Goal: Task Accomplishment & Management: Manage account settings

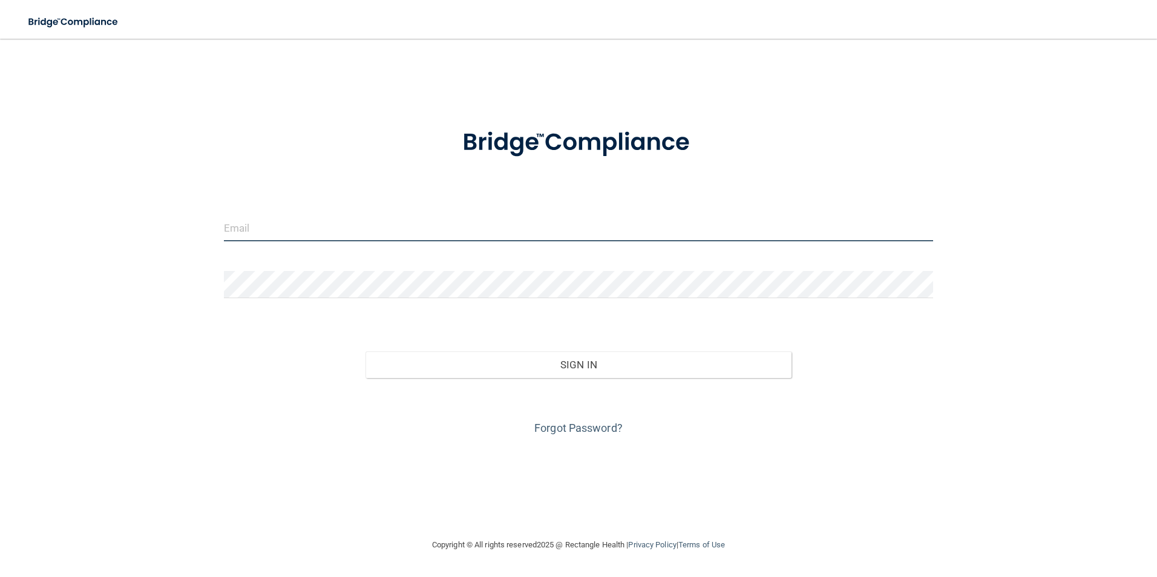
click at [515, 235] on input "email" at bounding box center [579, 227] width 710 height 27
type input "[EMAIL_ADDRESS][DOMAIN_NAME]"
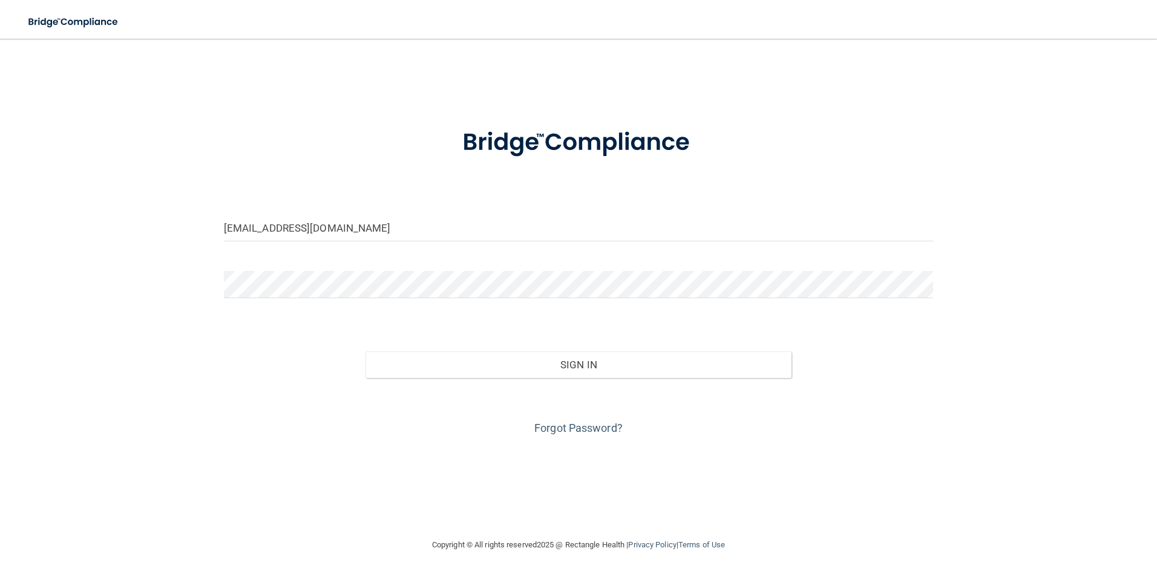
click at [934, 289] on div at bounding box center [579, 289] width 728 height 36
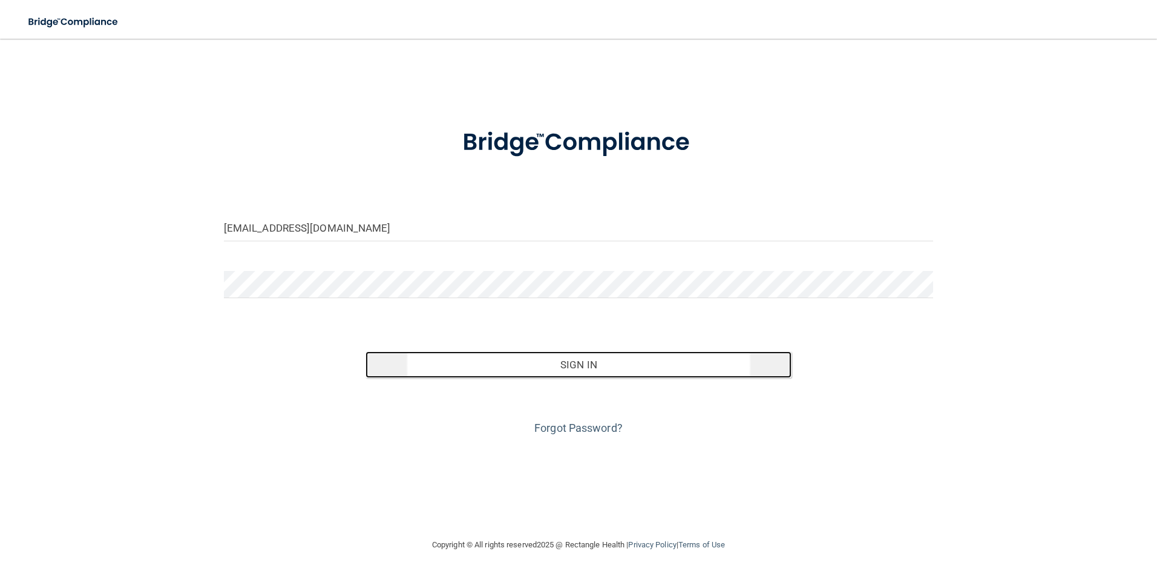
click at [547, 370] on button "Sign In" at bounding box center [579, 365] width 426 height 27
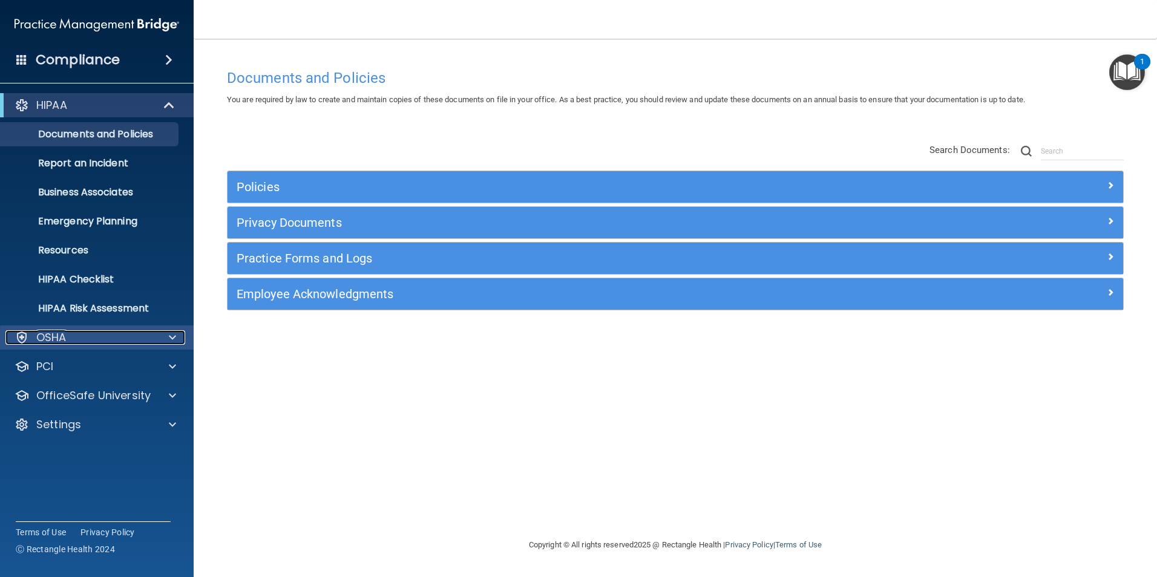
click at [146, 340] on div "OSHA" at bounding box center [80, 337] width 150 height 15
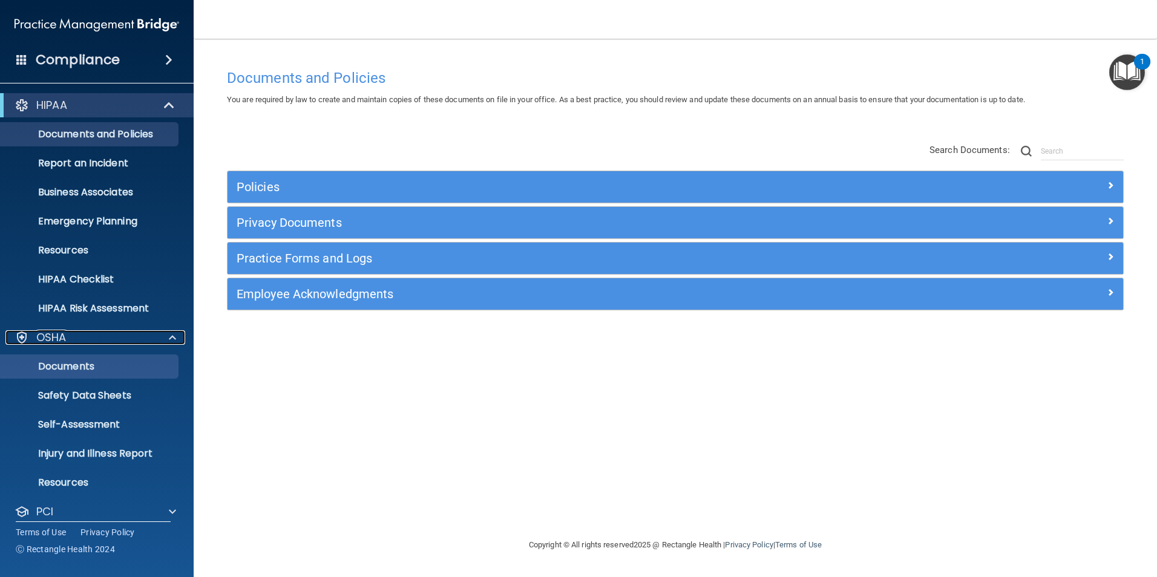
scroll to position [70, 0]
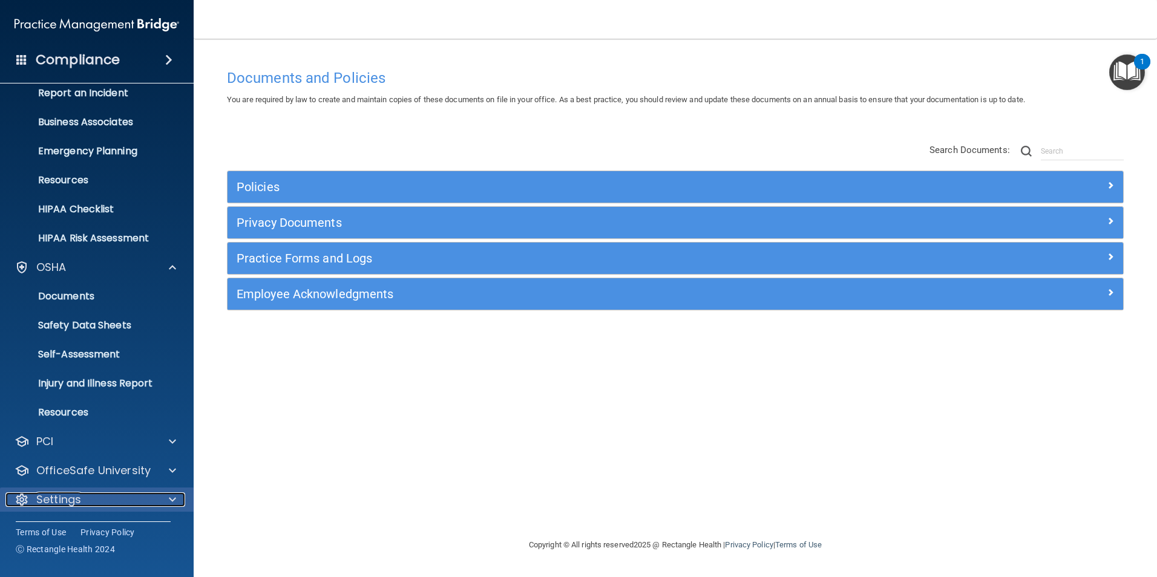
click at [172, 498] on span at bounding box center [172, 500] width 7 height 15
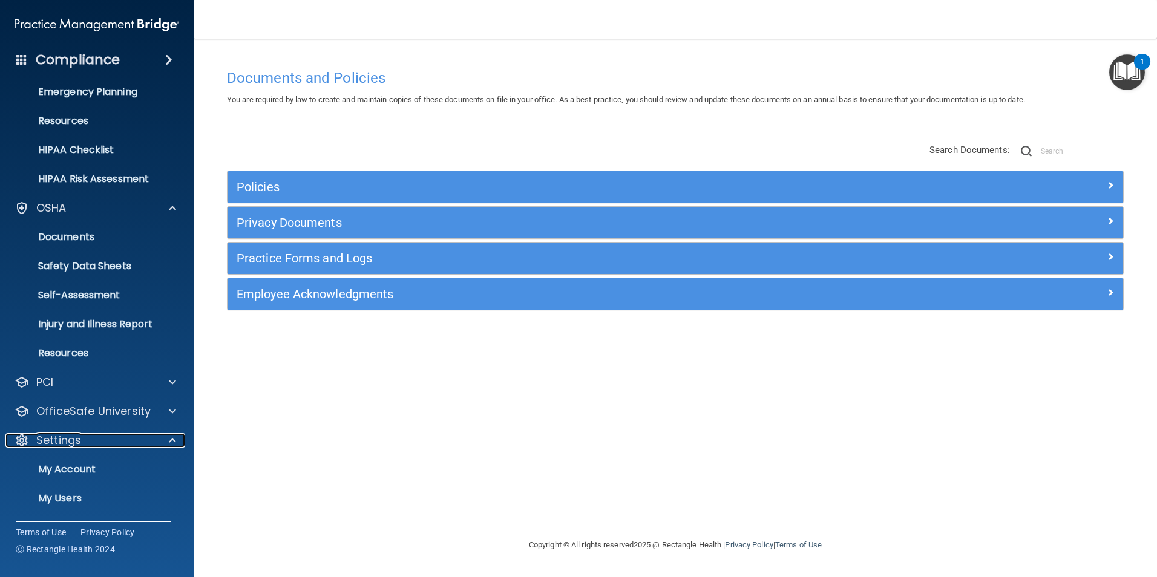
scroll to position [186, 0]
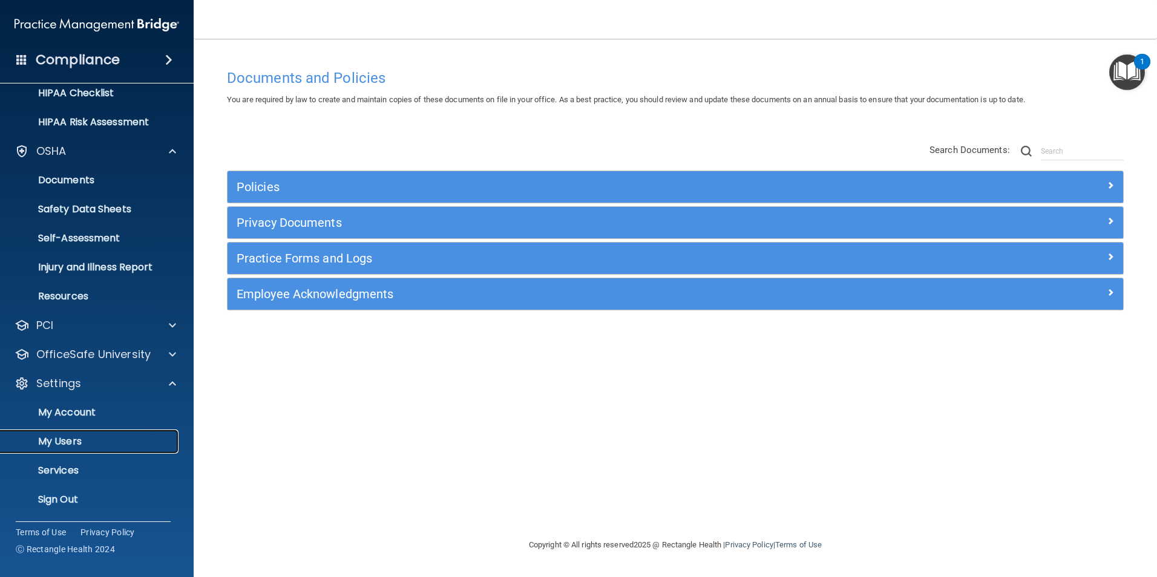
click at [62, 445] on p "My Users" at bounding box center [90, 442] width 165 height 12
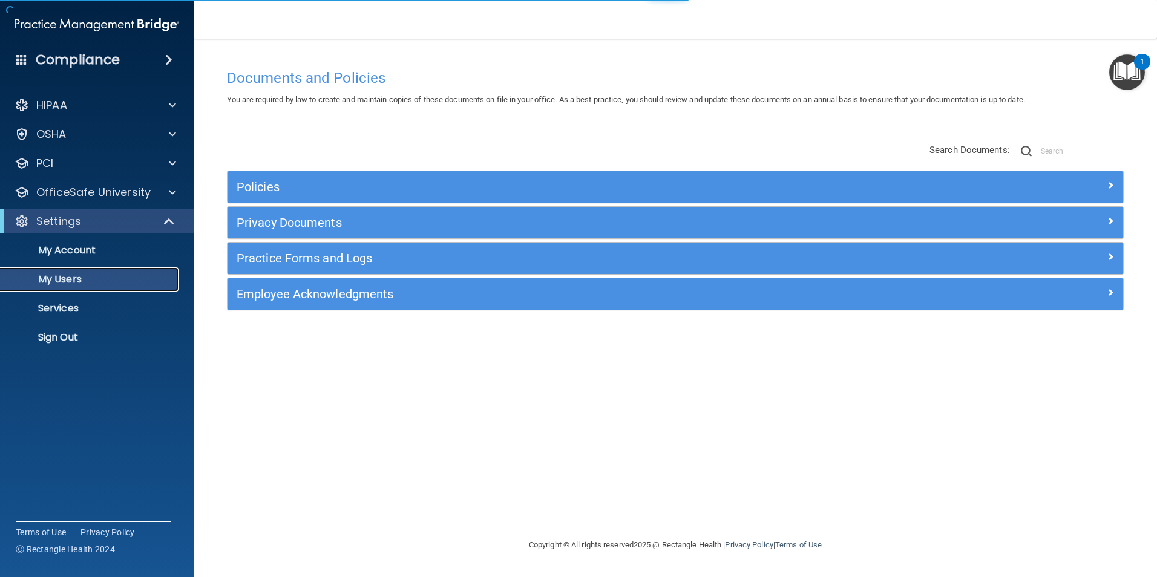
select select "20"
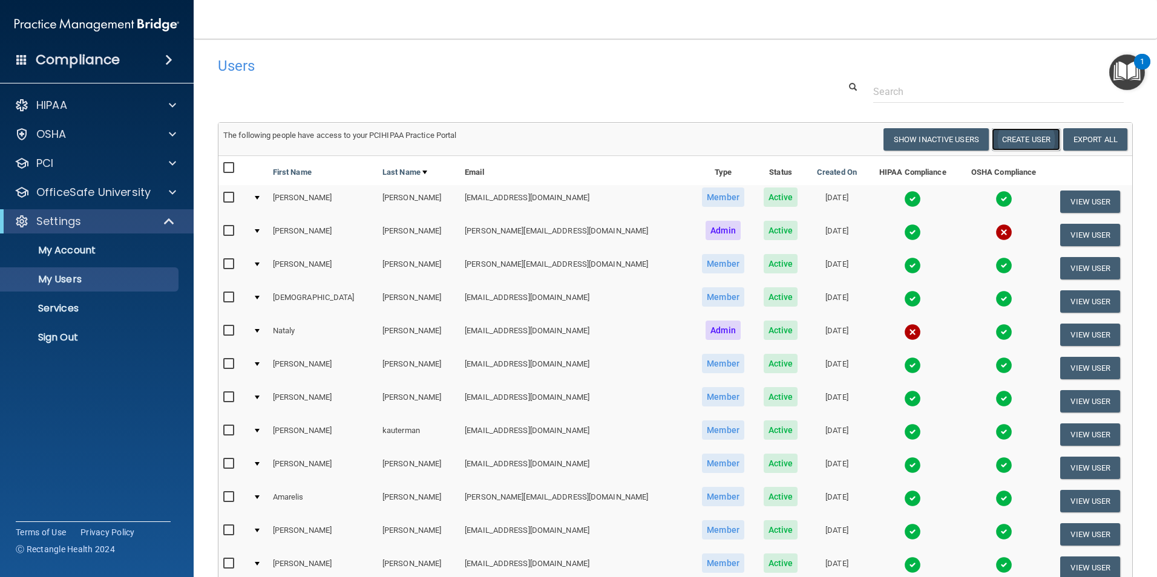
click at [1018, 137] on button "Create User" at bounding box center [1026, 139] width 68 height 22
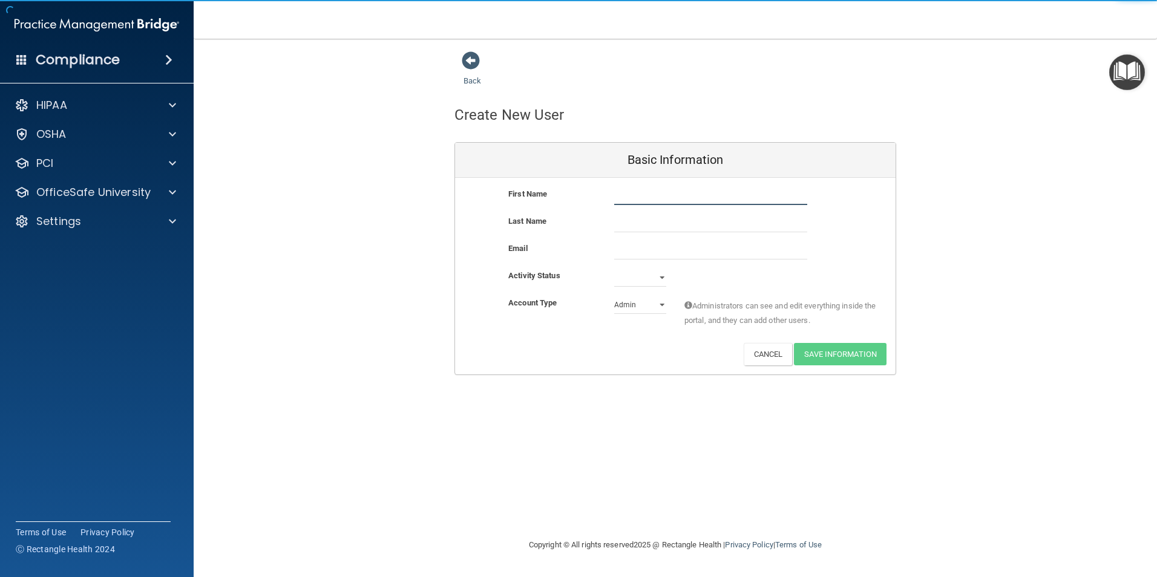
click at [706, 197] on input "text" at bounding box center [710, 196] width 193 height 18
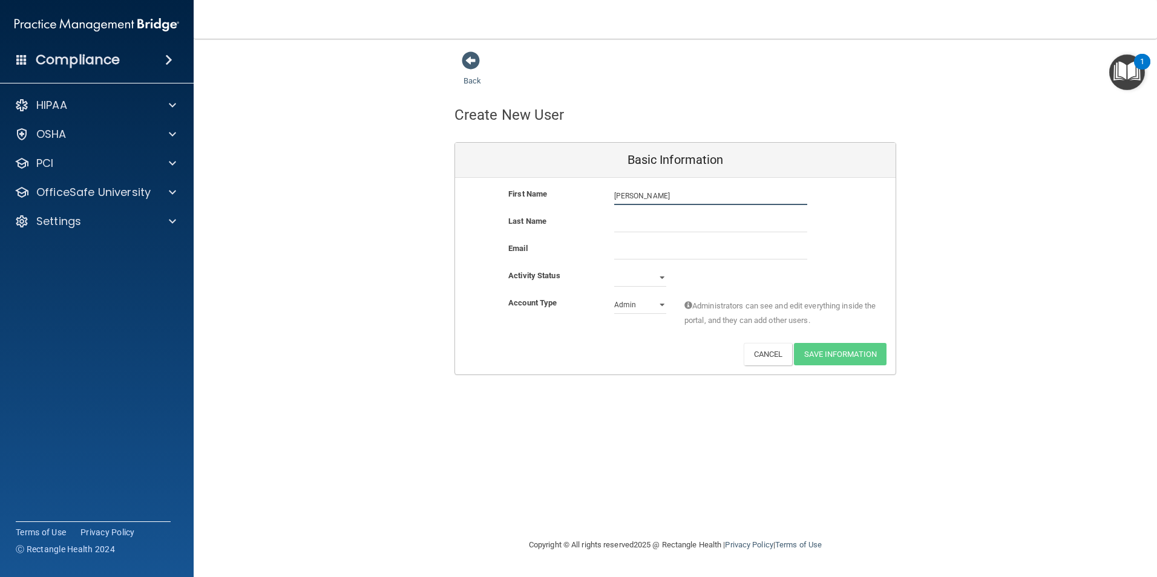
type input "[PERSON_NAME]"
click at [688, 248] on input "email" at bounding box center [710, 251] width 193 height 18
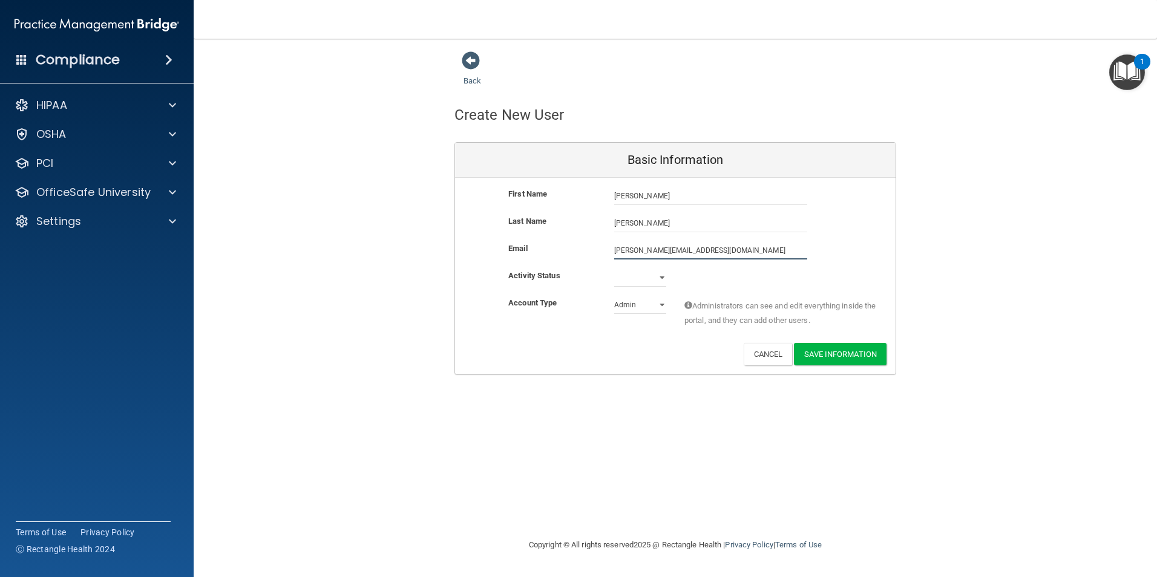
type input "[PERSON_NAME][EMAIL_ADDRESS][DOMAIN_NAME]"
click at [662, 277] on select "Active Inactive" at bounding box center [640, 280] width 52 height 18
select select "active"
click at [614, 269] on select "Active Inactive" at bounding box center [640, 278] width 52 height 18
click at [650, 301] on select "Admin Member" at bounding box center [640, 305] width 52 height 18
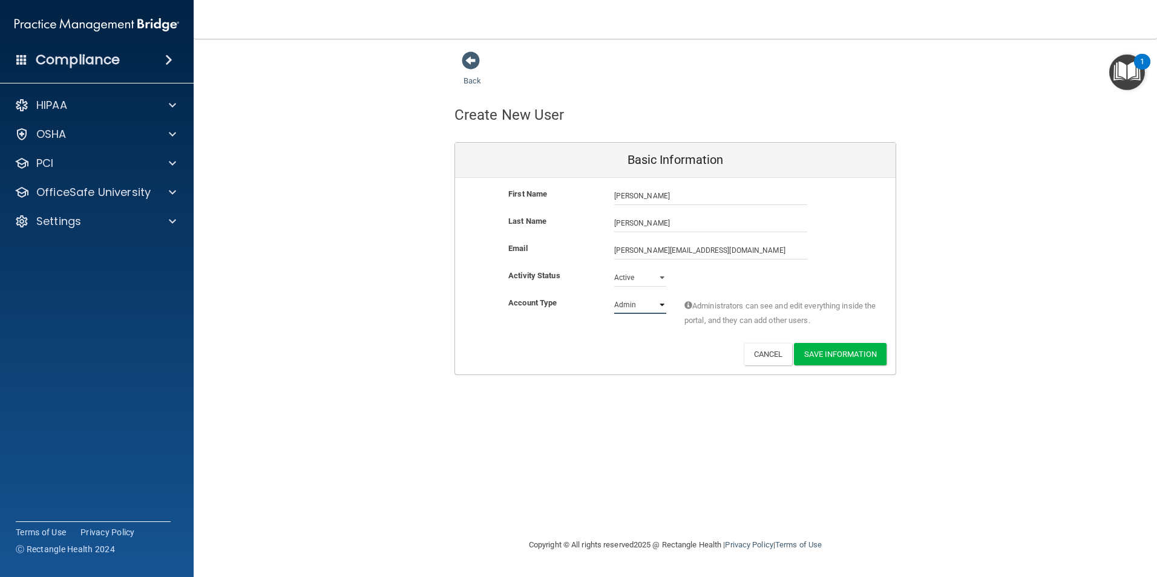
select select "practice_member"
click at [614, 296] on select "Admin Member" at bounding box center [640, 305] width 52 height 18
click at [823, 355] on button "Save Information" at bounding box center [840, 354] width 93 height 22
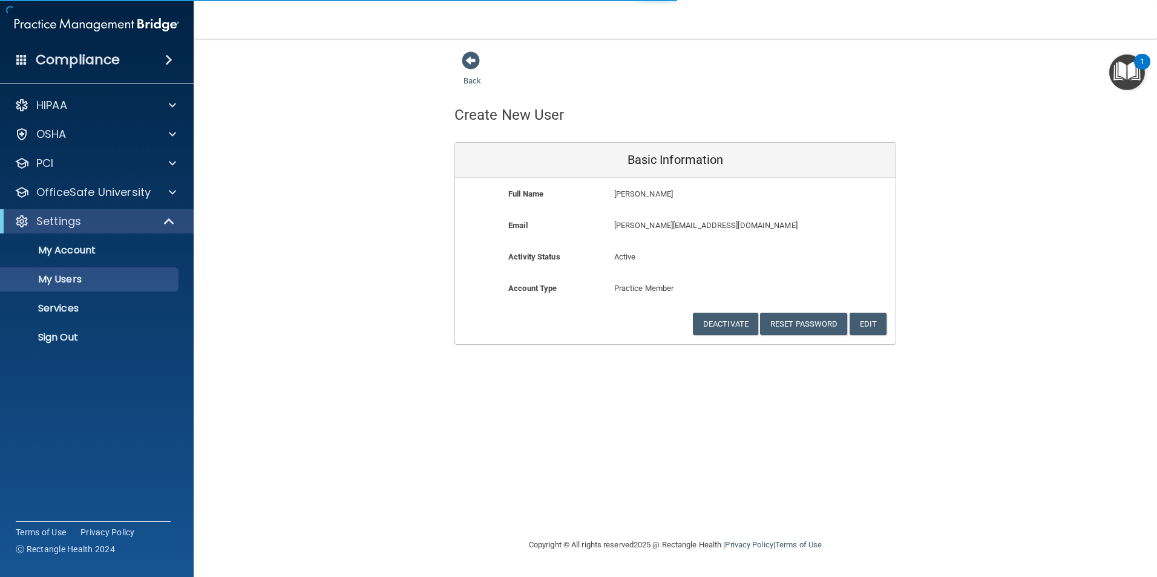
select select "20"
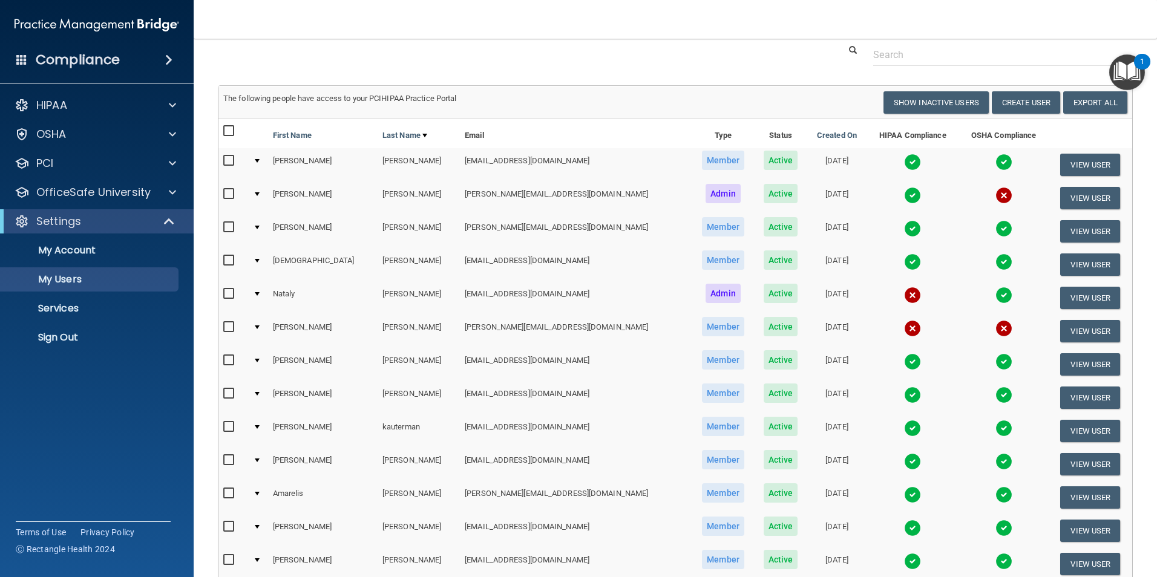
scroll to position [71, 0]
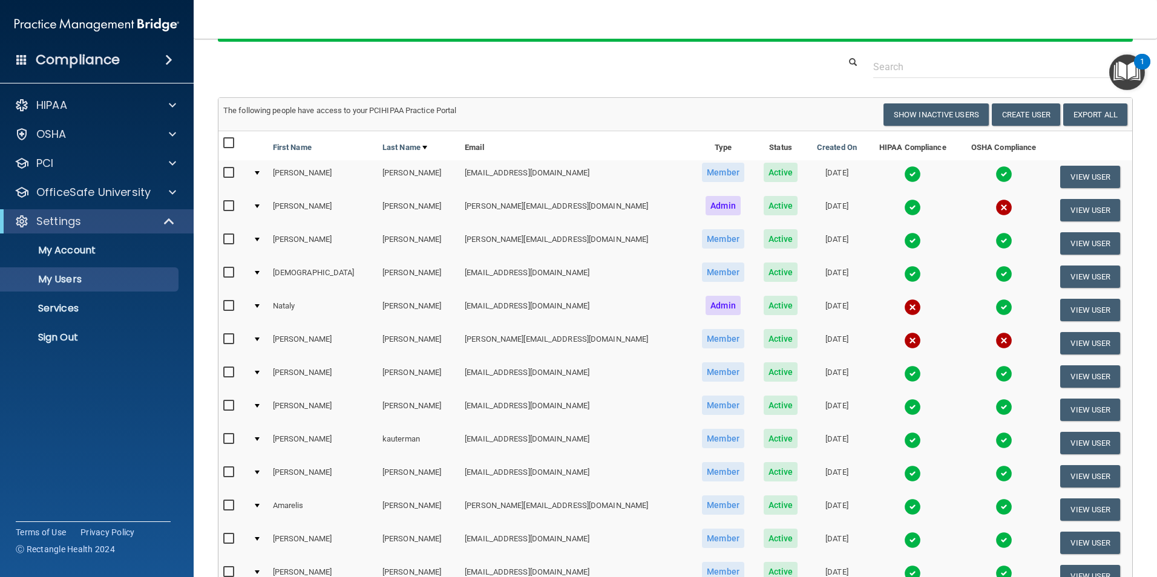
click at [226, 372] on input "checkbox" at bounding box center [230, 373] width 14 height 10
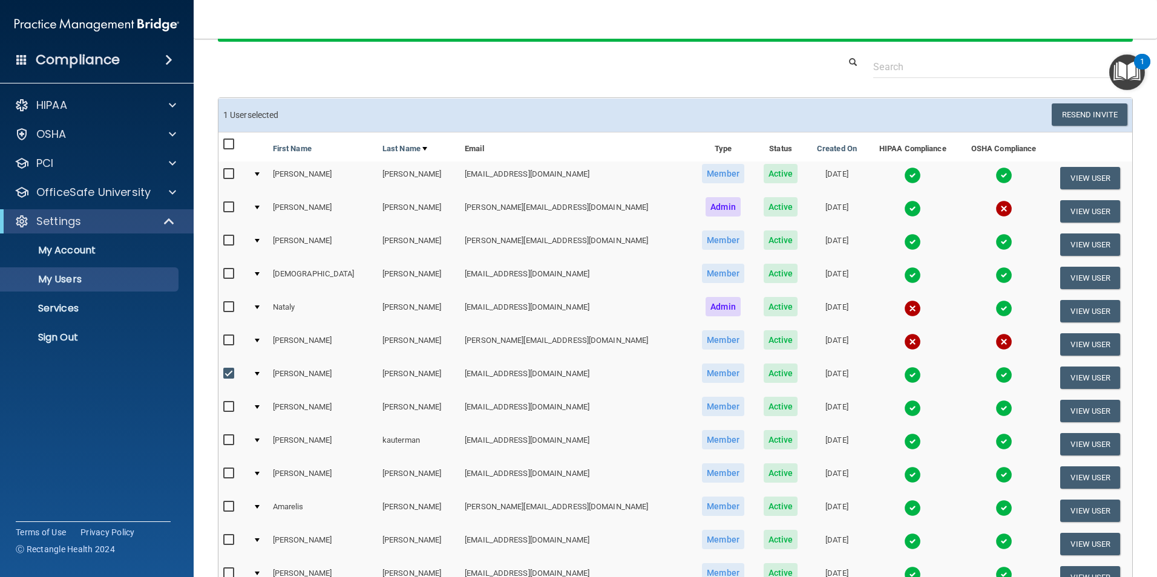
click at [228, 378] on input "checkbox" at bounding box center [230, 374] width 14 height 10
checkbox input "false"
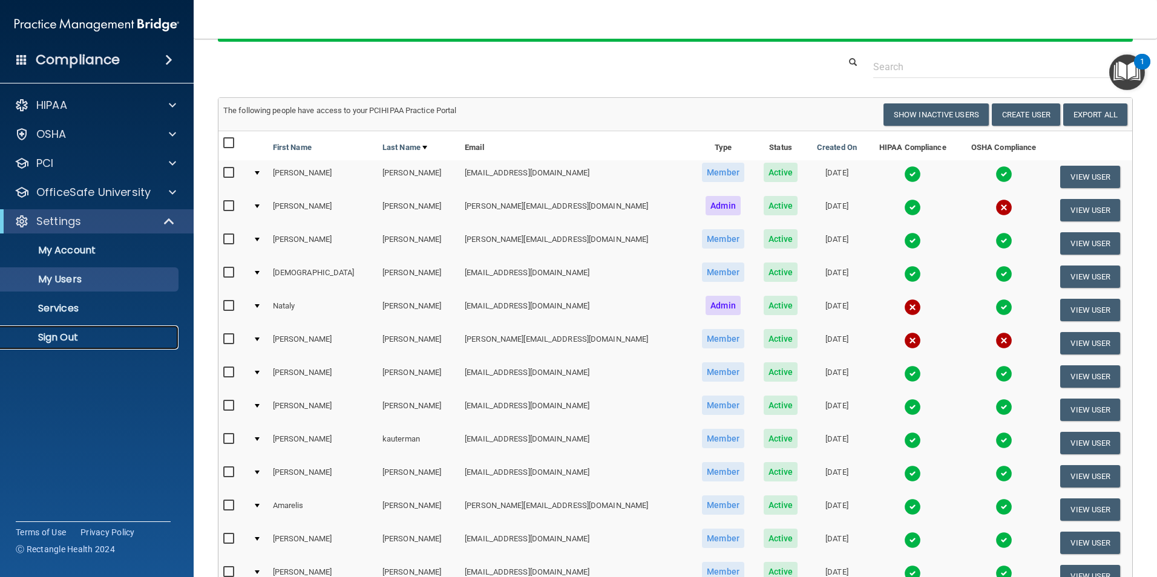
click at [84, 339] on p "Sign Out" at bounding box center [90, 338] width 165 height 12
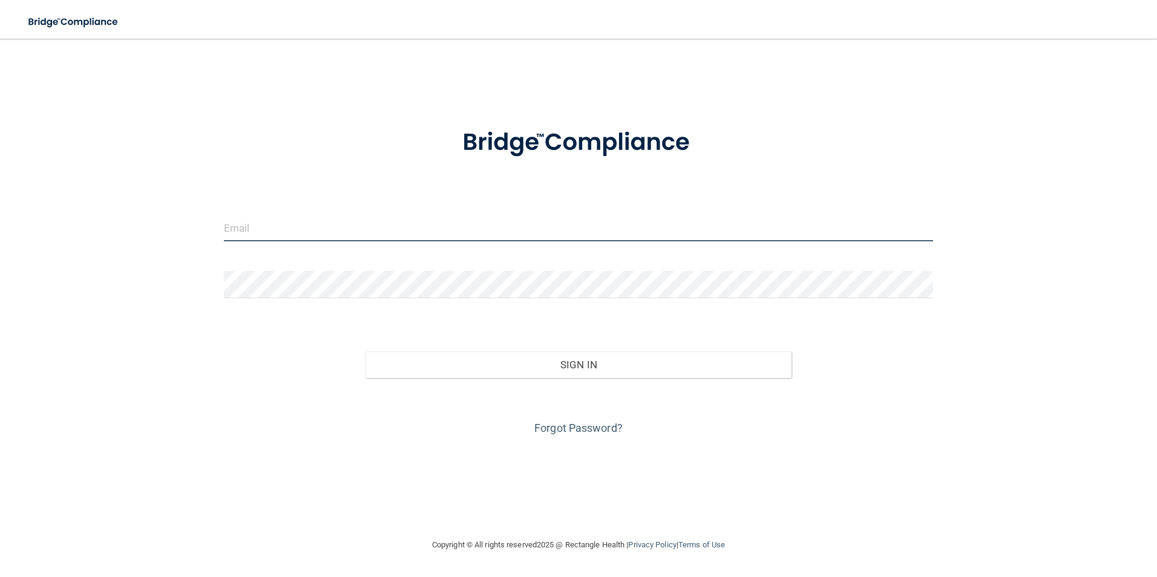
click at [331, 235] on input "email" at bounding box center [579, 227] width 710 height 27
type input "[EMAIL_ADDRESS][DOMAIN_NAME]"
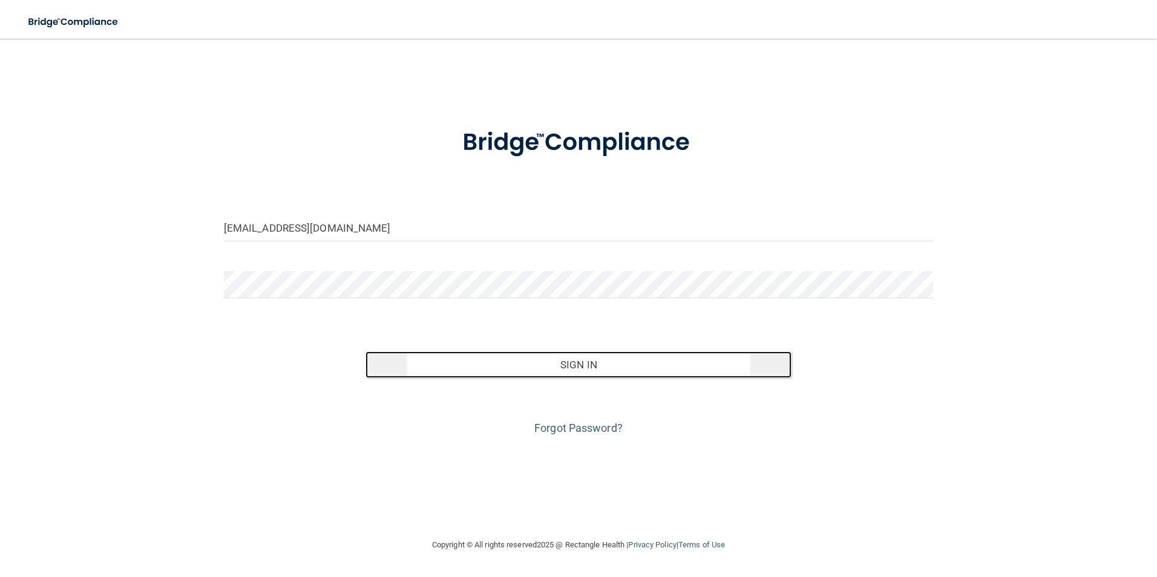
click at [596, 361] on button "Sign In" at bounding box center [579, 365] width 426 height 27
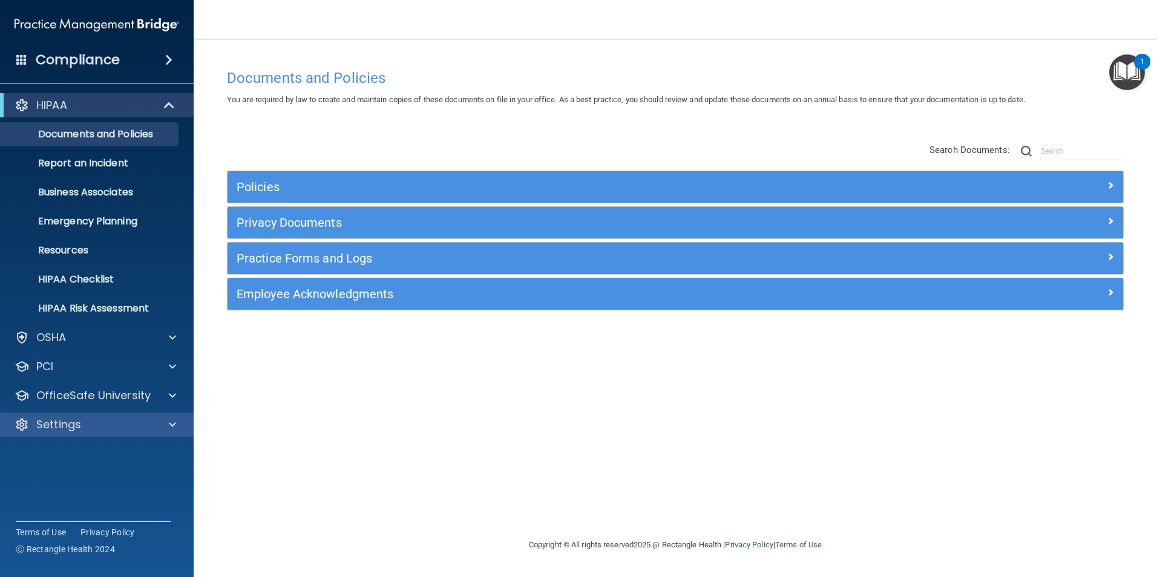
click at [115, 415] on div "Settings" at bounding box center [97, 425] width 194 height 24
click at [163, 428] on div at bounding box center [171, 425] width 30 height 15
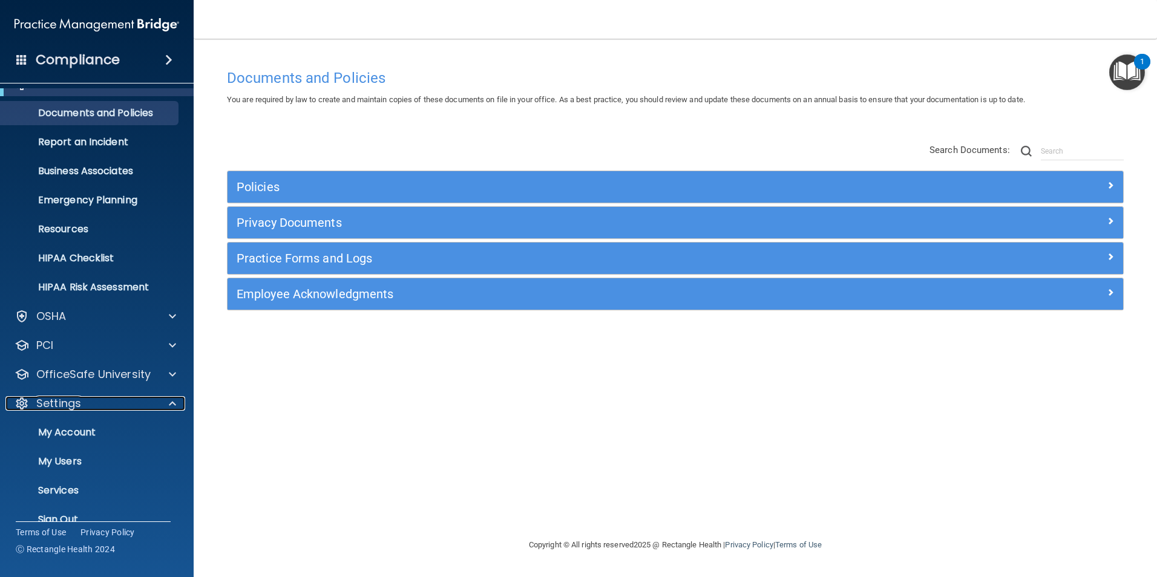
scroll to position [41, 0]
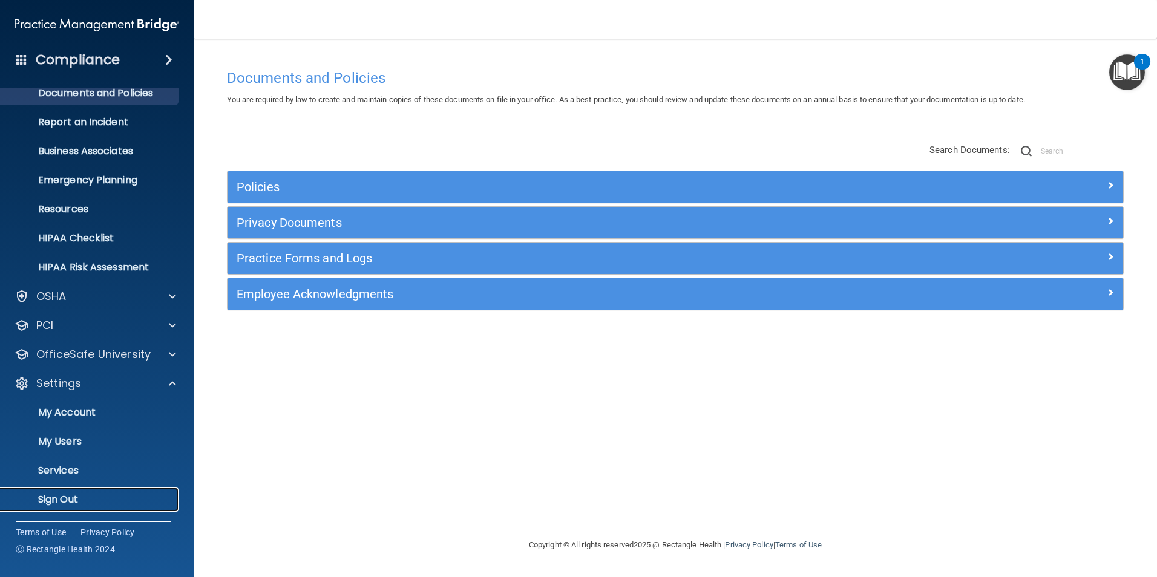
click at [77, 495] on p "Sign Out" at bounding box center [90, 500] width 165 height 12
